Goal: Information Seeking & Learning: Learn about a topic

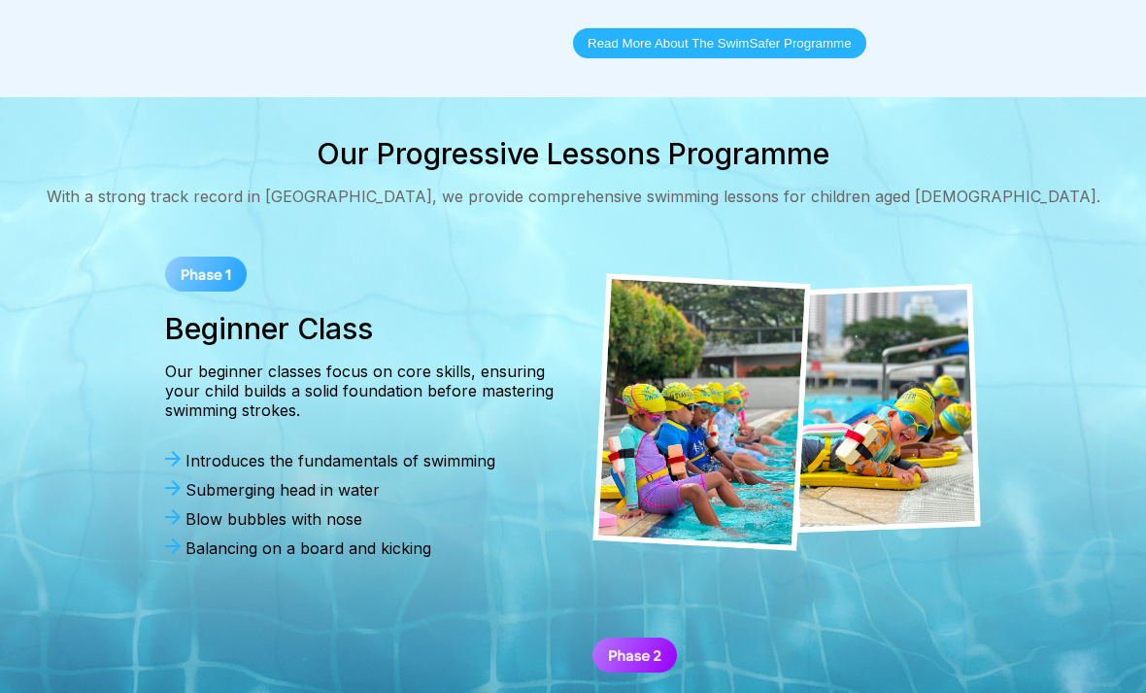
scroll to position [1300, 0]
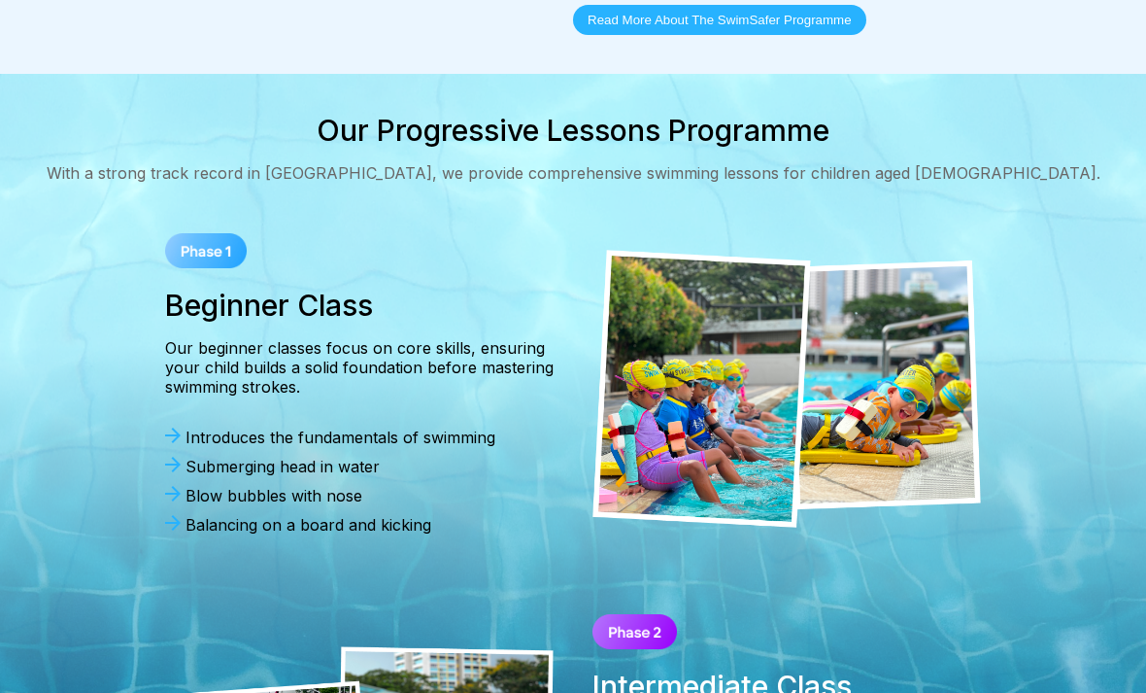
click at [200, 233] on img at bounding box center [206, 250] width 82 height 35
click at [177, 214] on div "Beginner Class Our beginner classes focus on core skills, ensuring your child b…" at bounding box center [359, 389] width 427 height 350
click at [208, 233] on img at bounding box center [206, 250] width 82 height 35
click at [152, 150] on div "Our Progressive Lessons Programme With a strong track record in Singapore, we p…" at bounding box center [573, 588] width 1146 height 950
click at [206, 233] on img at bounding box center [206, 250] width 82 height 35
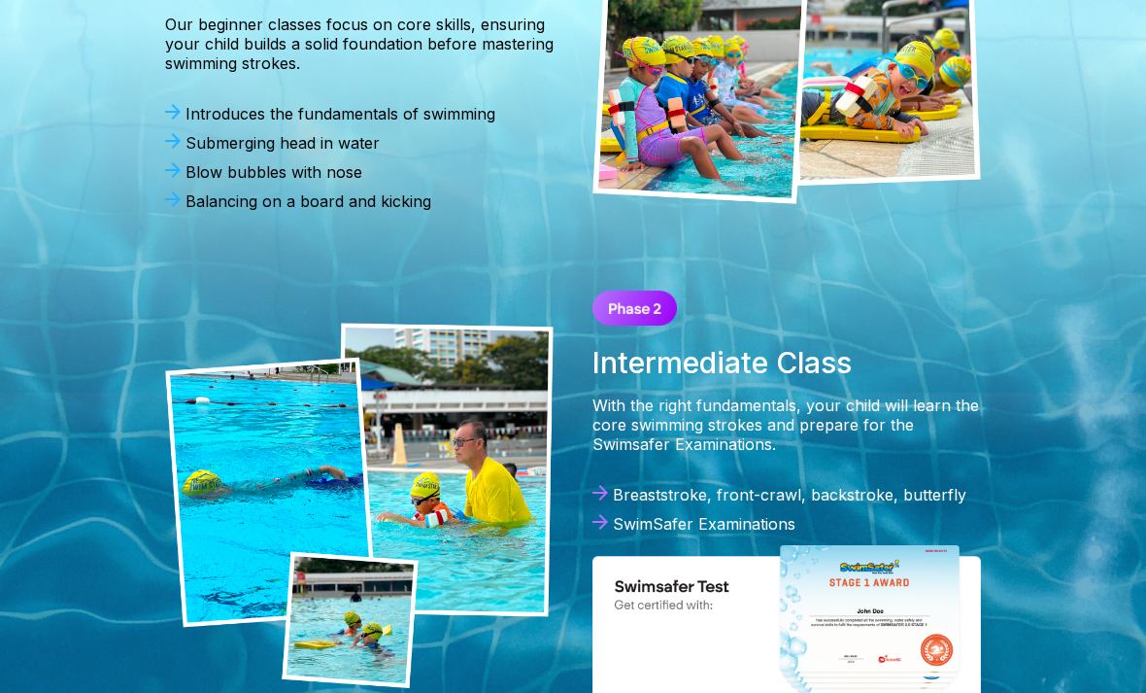
scroll to position [1623, 0]
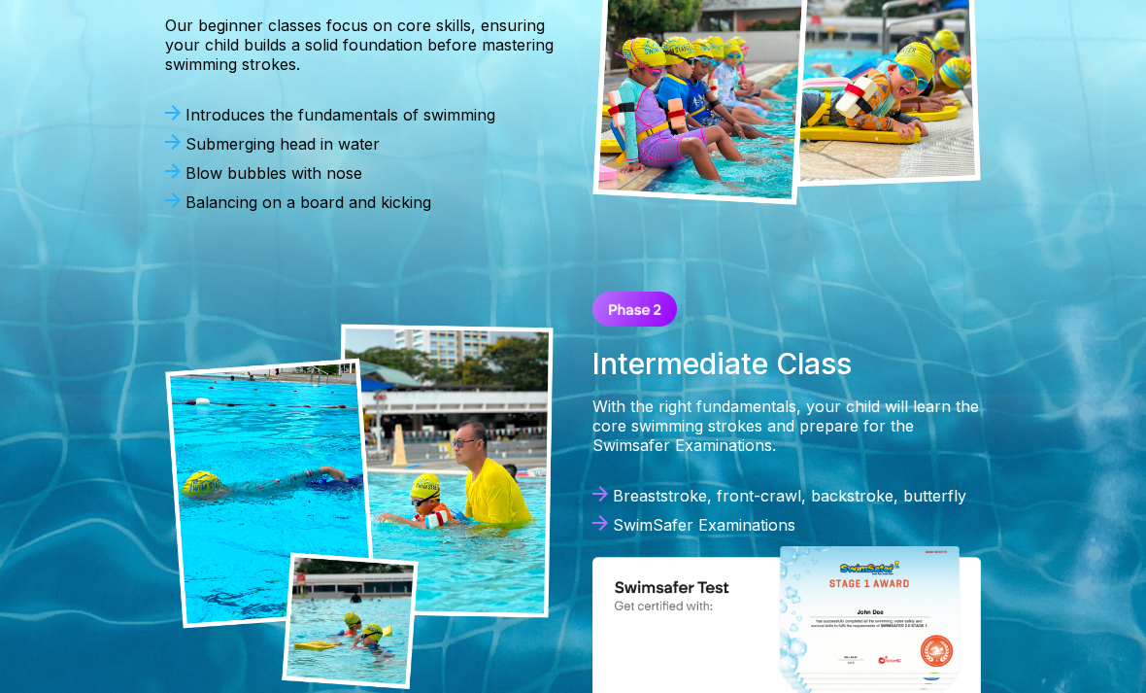
click at [883, 544] on img at bounding box center [787, 632] width 389 height 177
click at [882, 544] on img at bounding box center [787, 632] width 389 height 177
click at [870, 544] on img at bounding box center [787, 632] width 389 height 177
click at [107, 169] on div "Beginner Class Our beginner classes focus on core skills, ensuring your child b…" at bounding box center [573, 66] width 1069 height 350
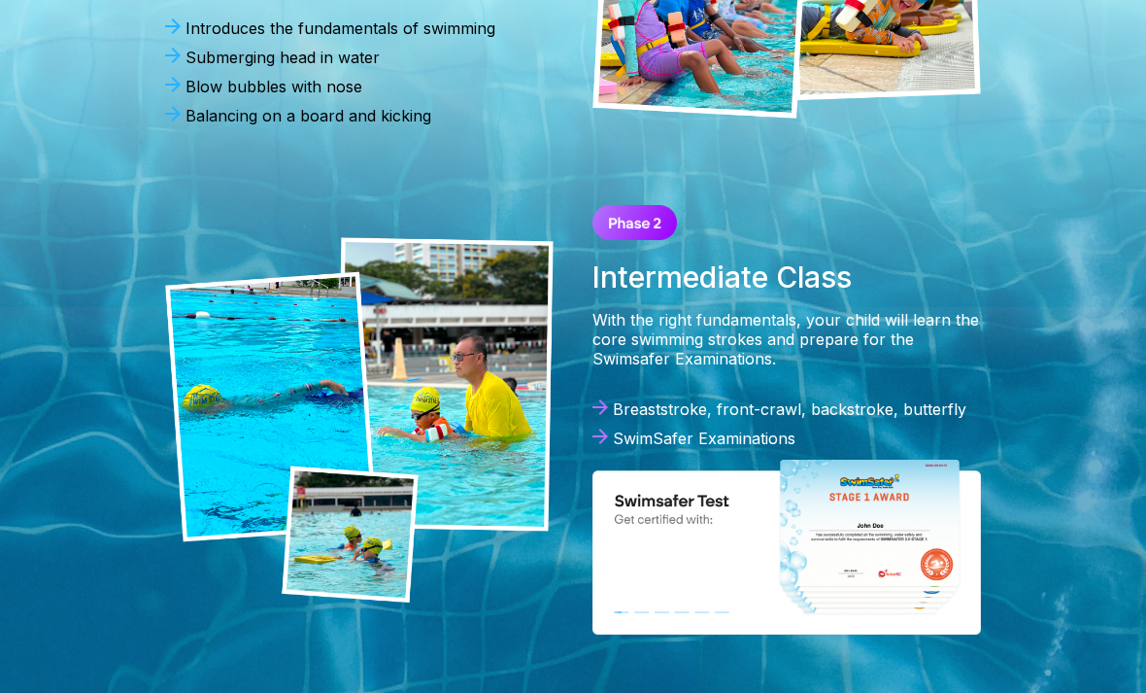
scroll to position [1695, 0]
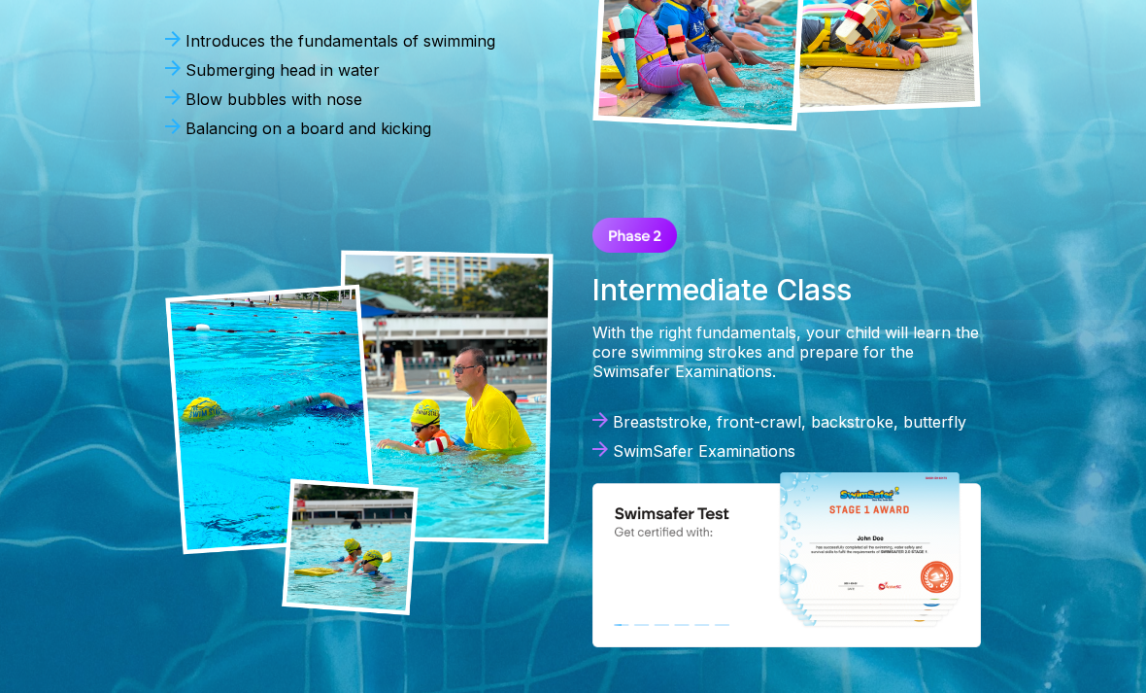
click at [652, 199] on div "Intermediate Class With the right fundamentals, your child will learn the core …" at bounding box center [786, 433] width 427 height 468
click at [639, 219] on img at bounding box center [635, 236] width 85 height 35
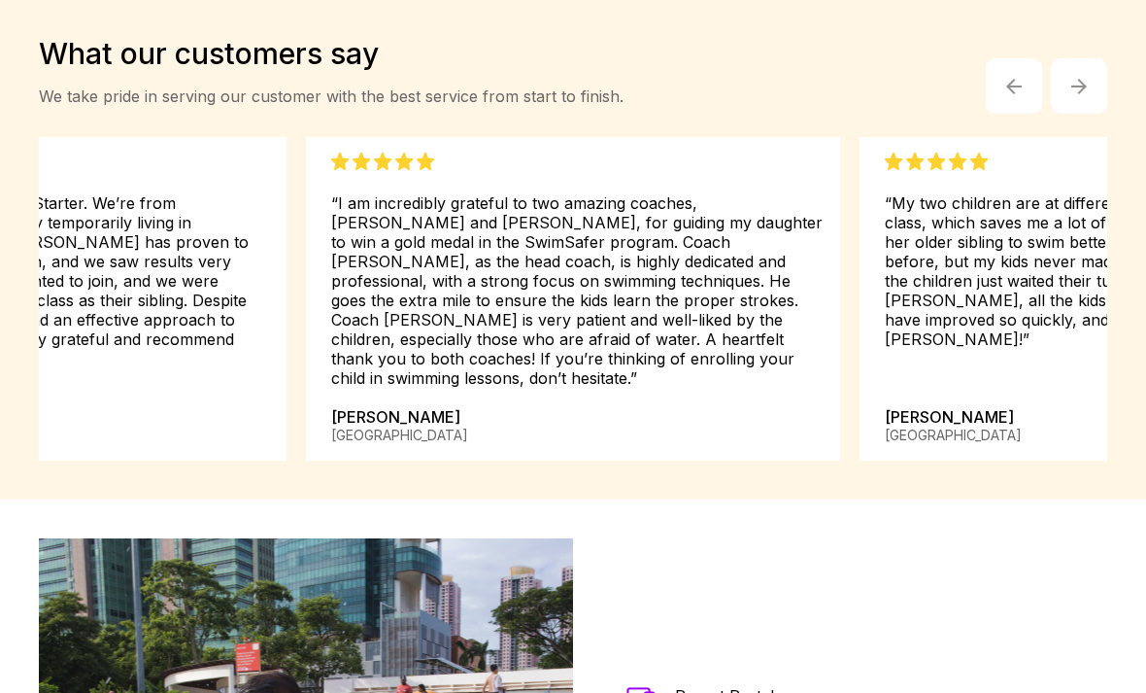
scroll to position [2948, 0]
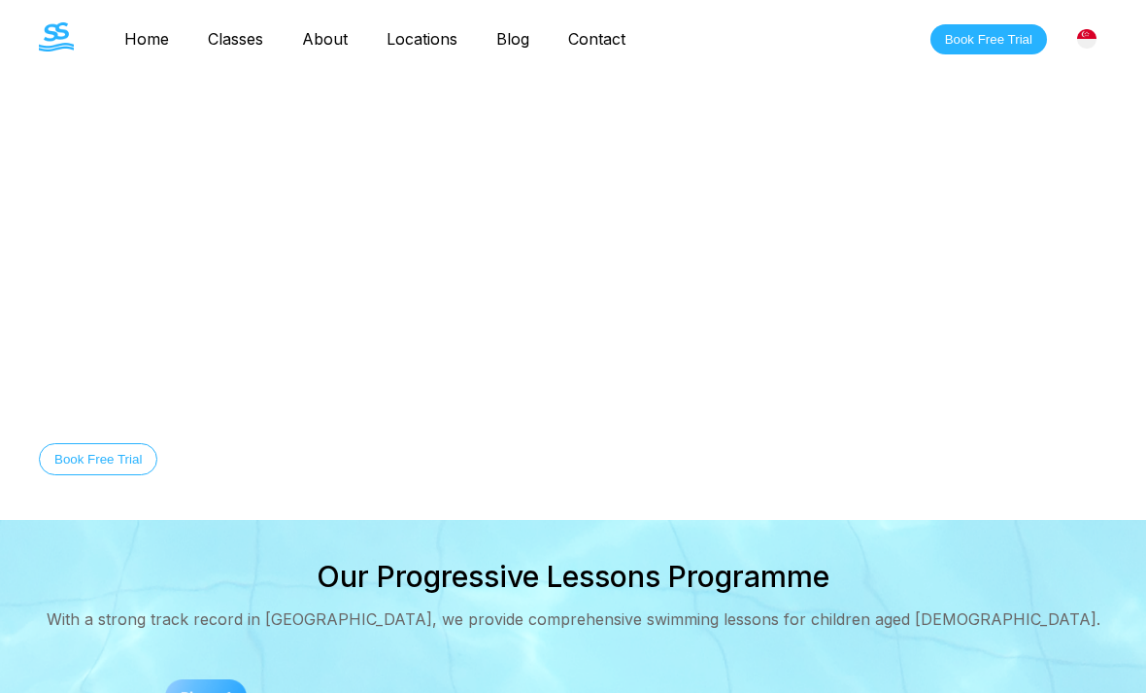
click at [191, 475] on button "Discover Our Story" at bounding box center [247, 459] width 141 height 32
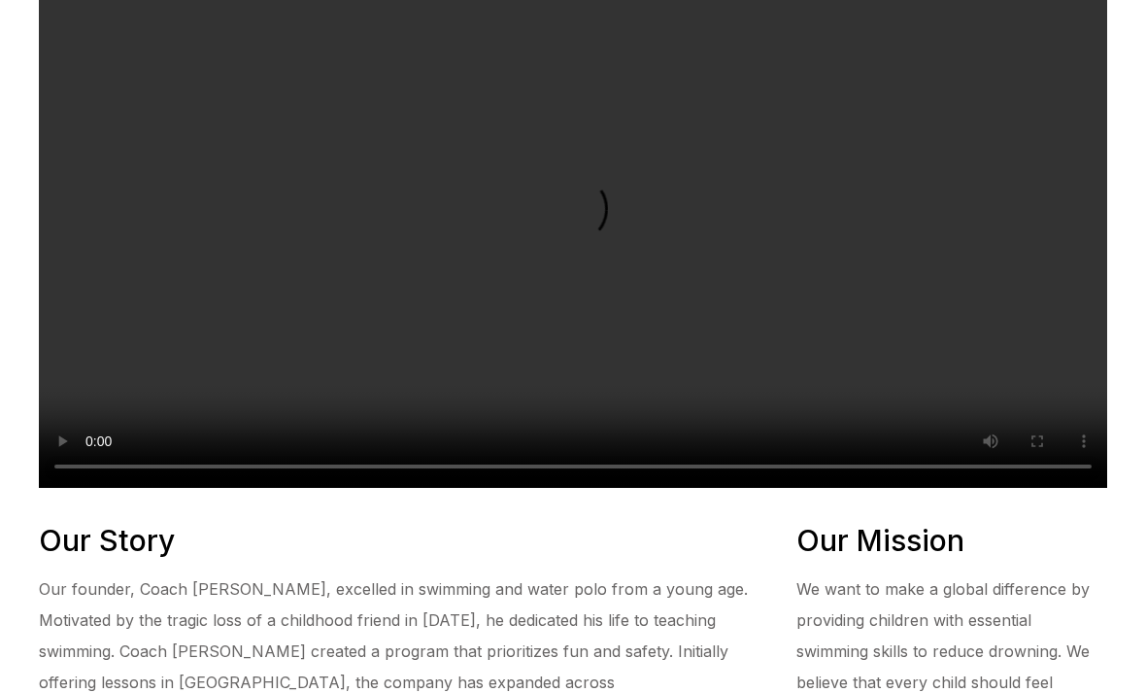
scroll to position [673, 0]
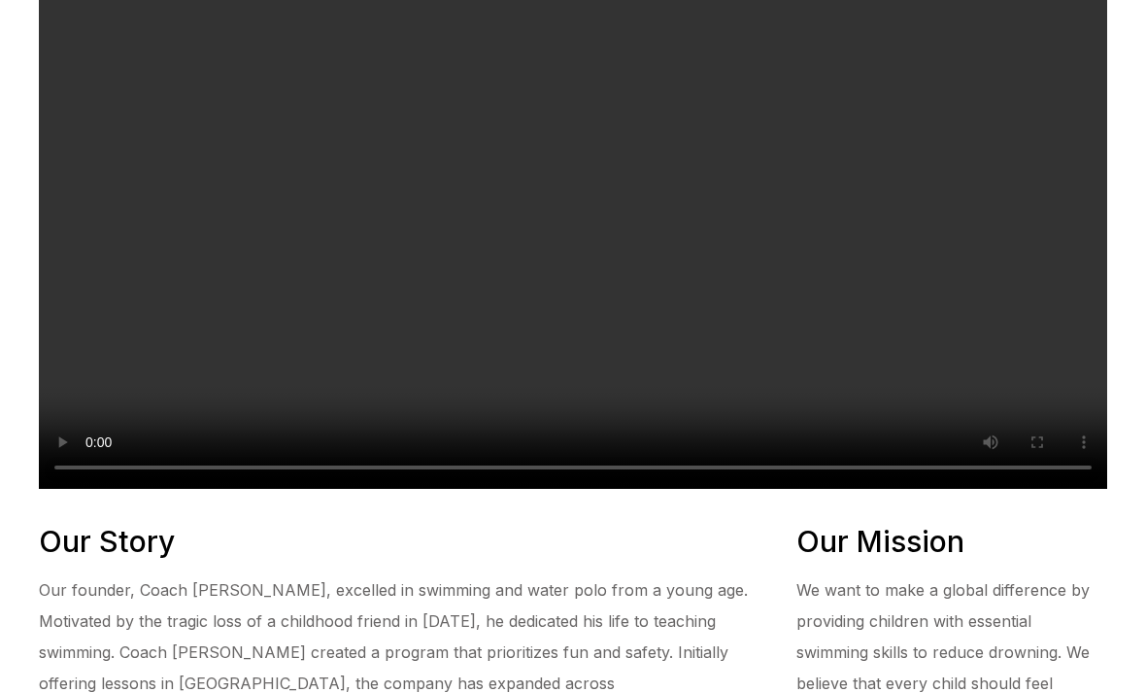
click at [1003, 227] on video at bounding box center [573, 221] width 1069 height 534
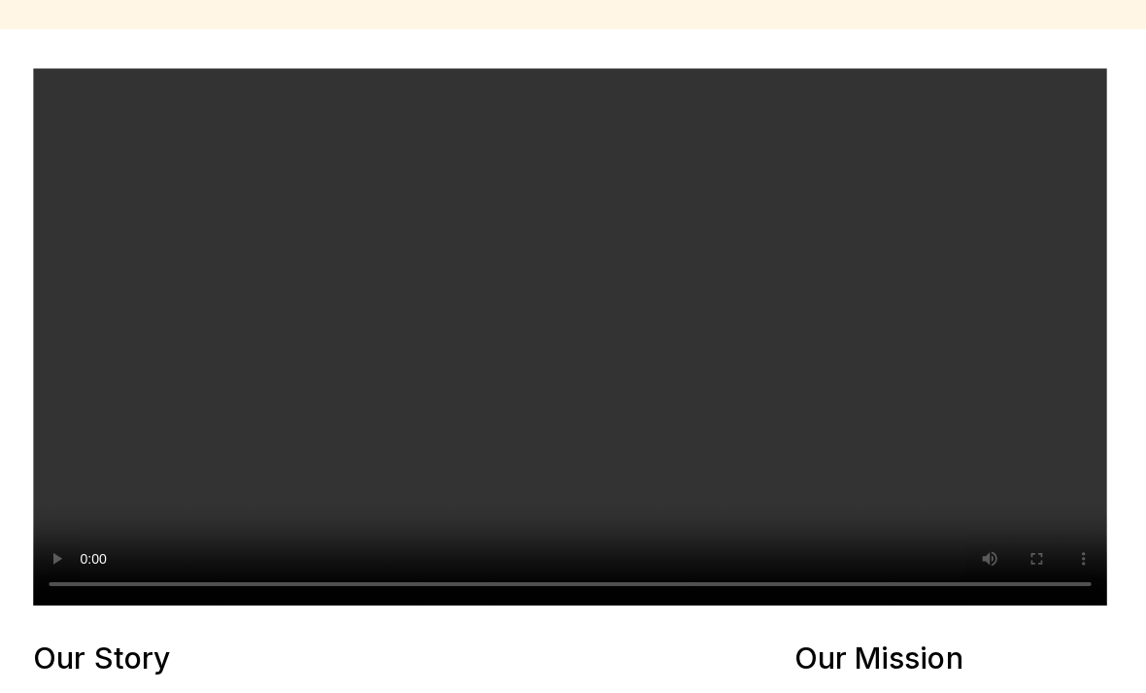
scroll to position [551, 0]
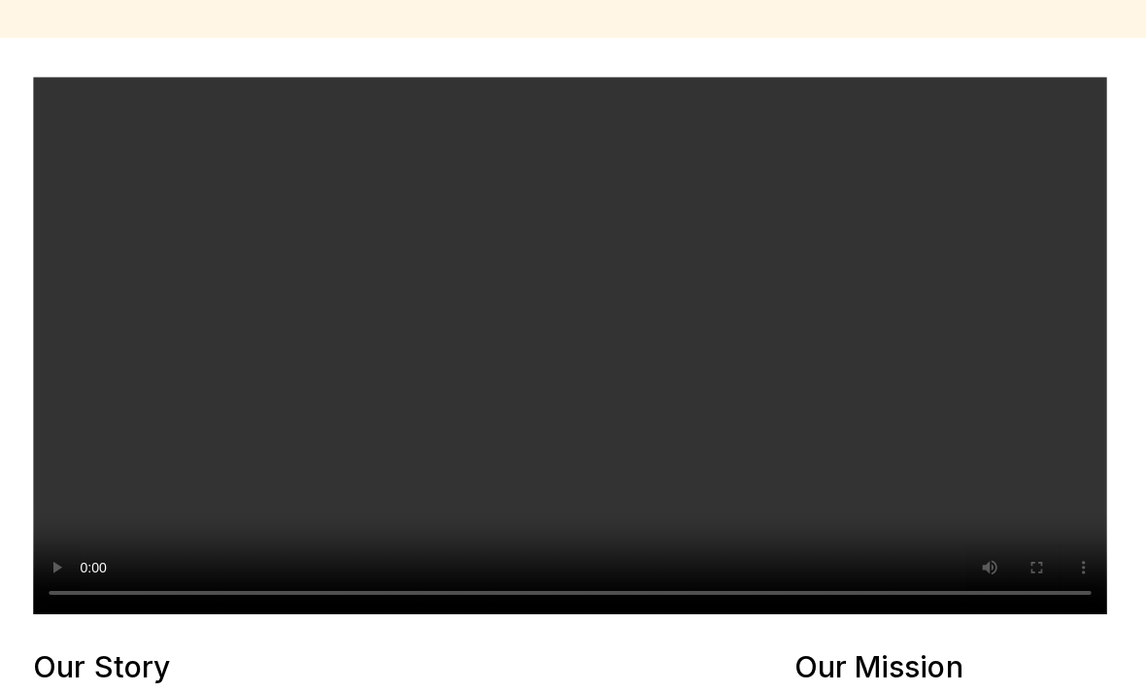
click at [575, 347] on video at bounding box center [573, 344] width 1069 height 534
click at [563, 359] on video at bounding box center [573, 344] width 1069 height 534
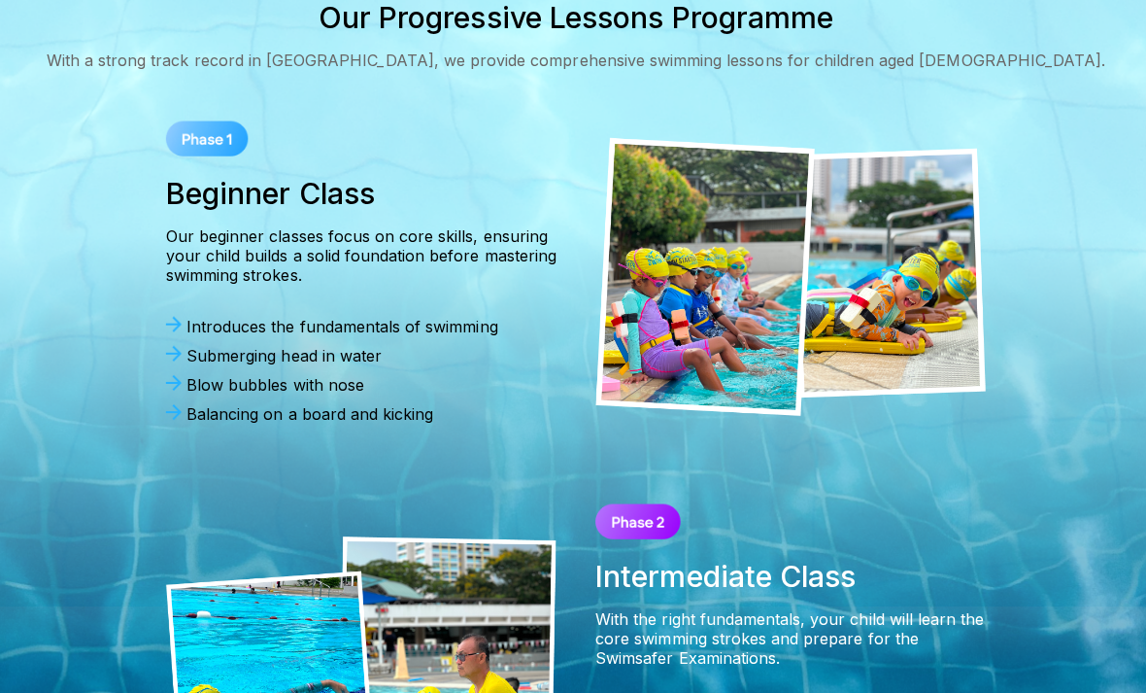
scroll to position [659, 0]
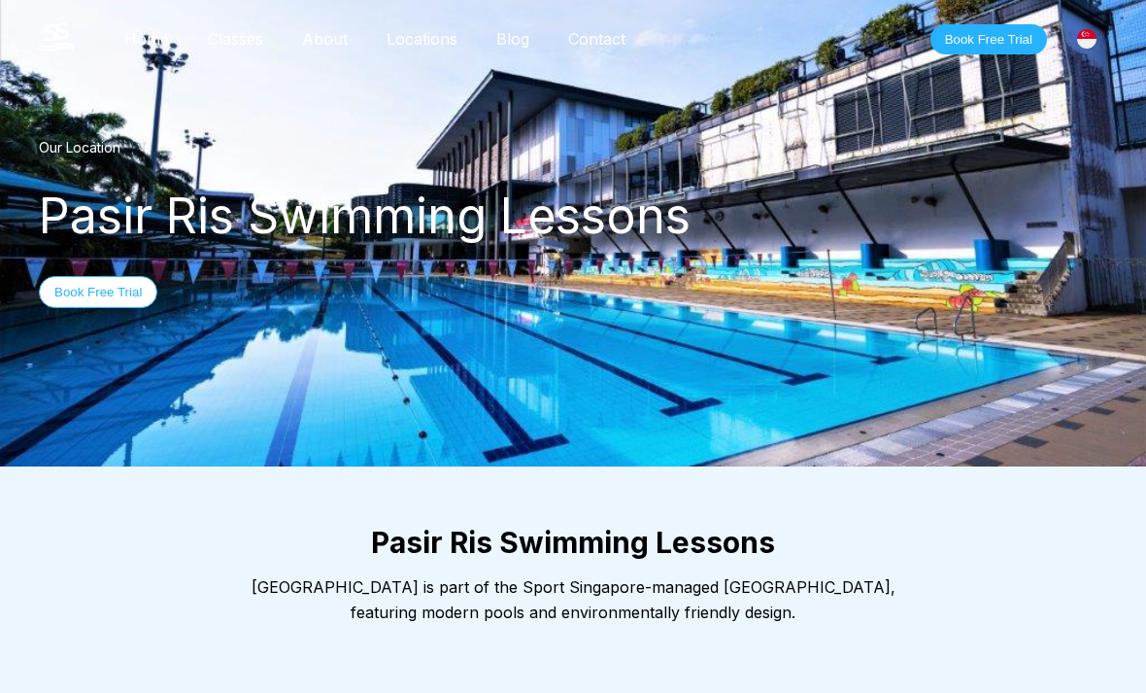
click at [86, 133] on div "Our Location [GEOGRAPHIC_DATA] Swimming Lessons Book Free Trial" at bounding box center [573, 223] width 1069 height 408
click at [85, 133] on div "Our Location [GEOGRAPHIC_DATA] Swimming Lessons Book Free Trial" at bounding box center [573, 223] width 1069 height 408
click at [71, 139] on div "Our Location" at bounding box center [573, 147] width 1069 height 17
click at [1112, 15] on div "Home Classes About Locations Bishan Sengkang Clementi Pasir Ris Blog Contact Bo…" at bounding box center [573, 39] width 1146 height 78
click at [50, 40] on img at bounding box center [56, 36] width 35 height 29
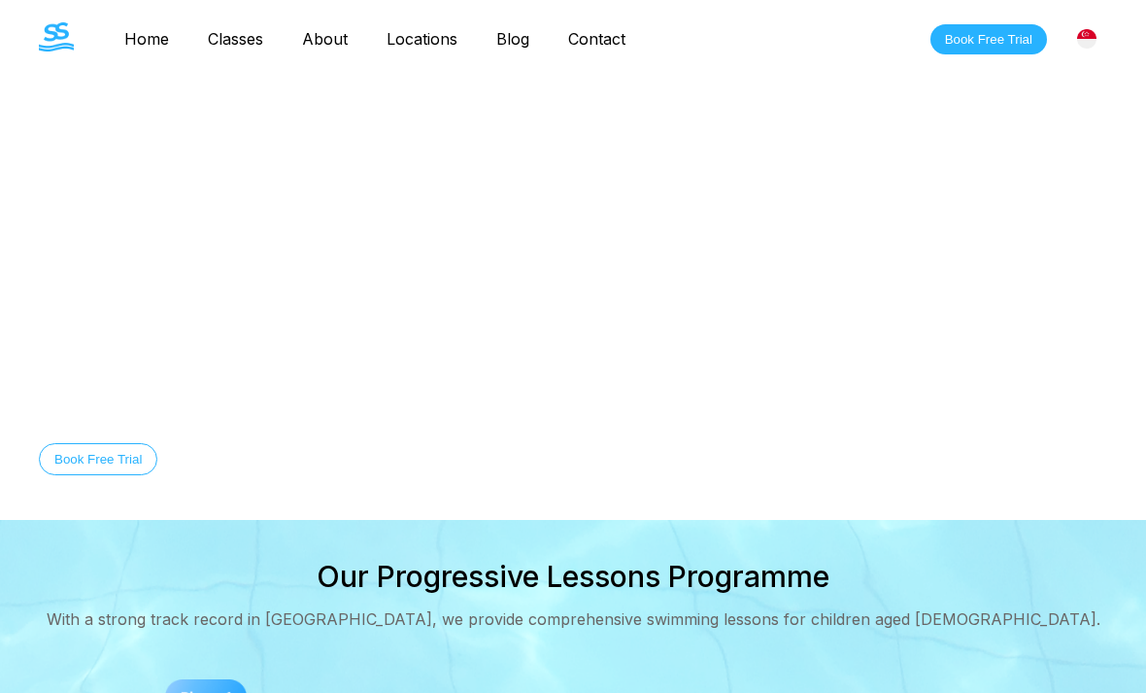
click at [216, 47] on link "Classes" at bounding box center [235, 38] width 94 height 19
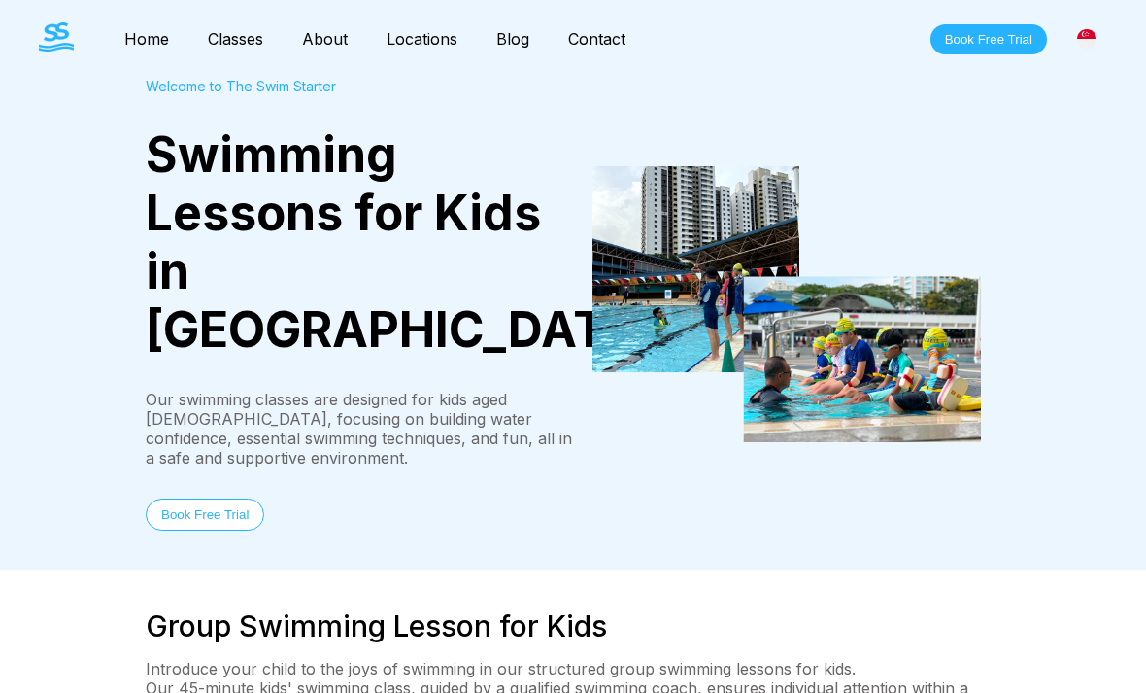
click at [0, 0] on link "Bishan" at bounding box center [0, 0] width 0 height 0
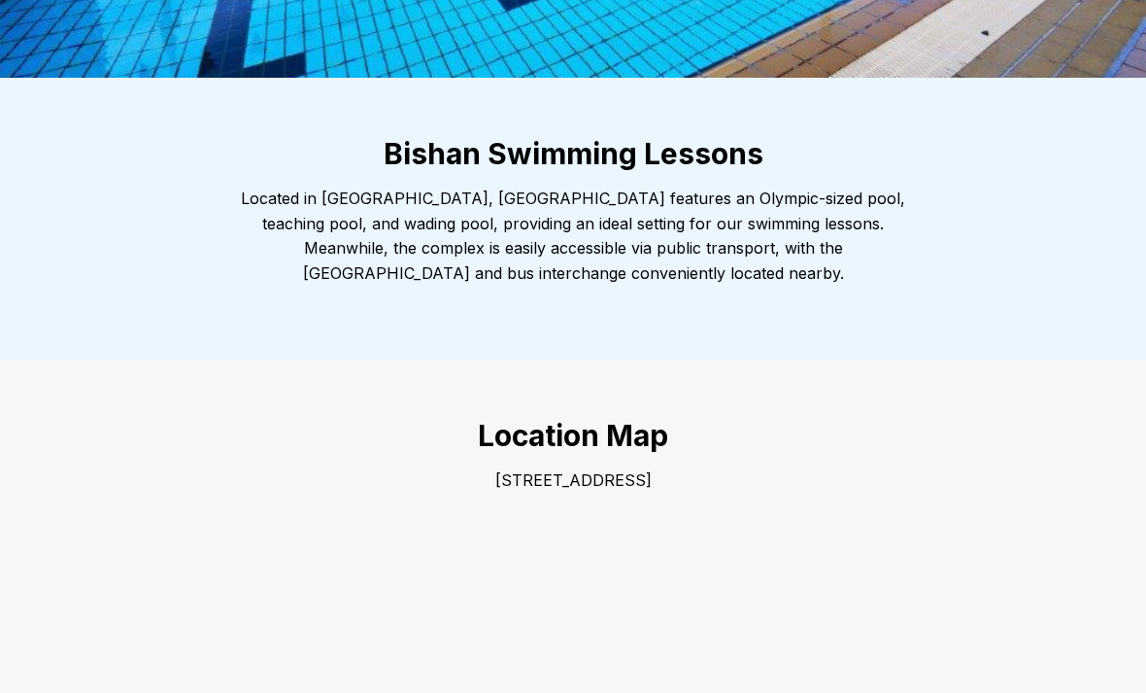
scroll to position [391, 0]
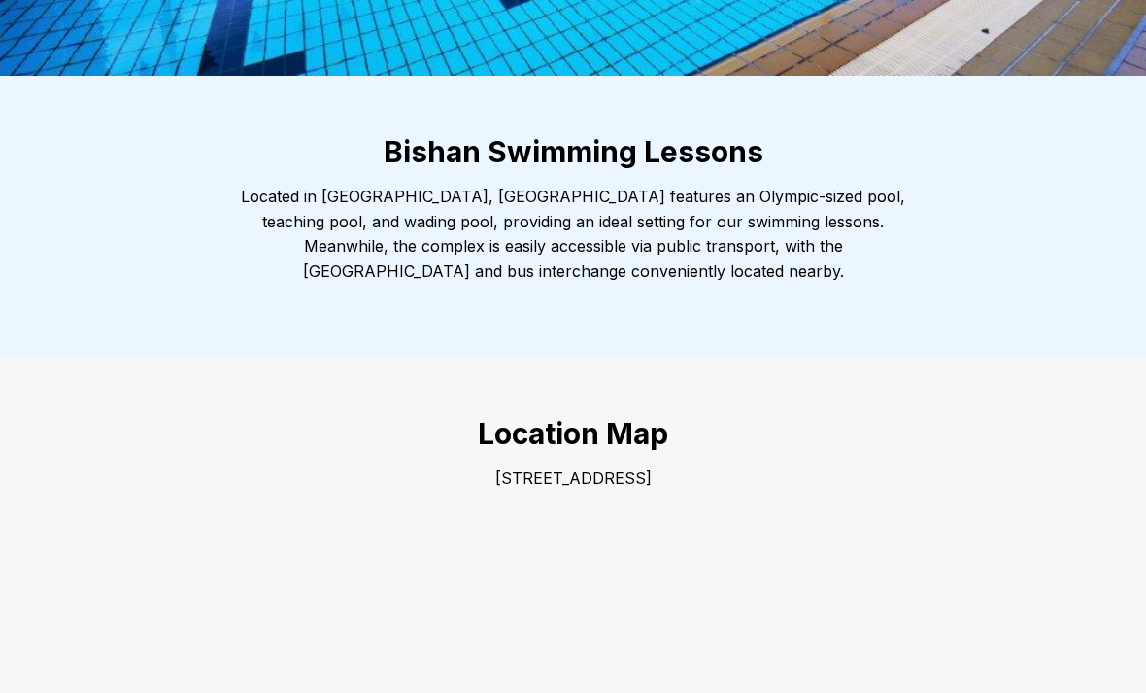
click at [1085, 183] on div "Bishan Swimming Lessons Located in central [GEOGRAPHIC_DATA], [GEOGRAPHIC_DATA]…" at bounding box center [573, 217] width 1146 height 282
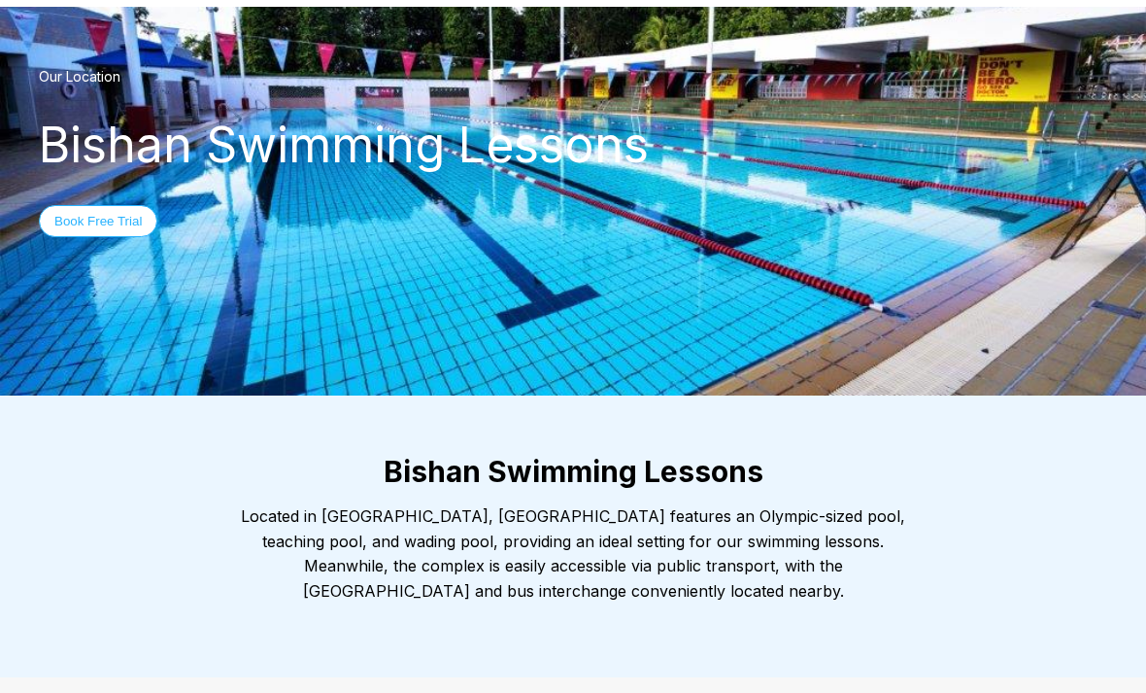
scroll to position [0, 0]
